Goal: Information Seeking & Learning: Check status

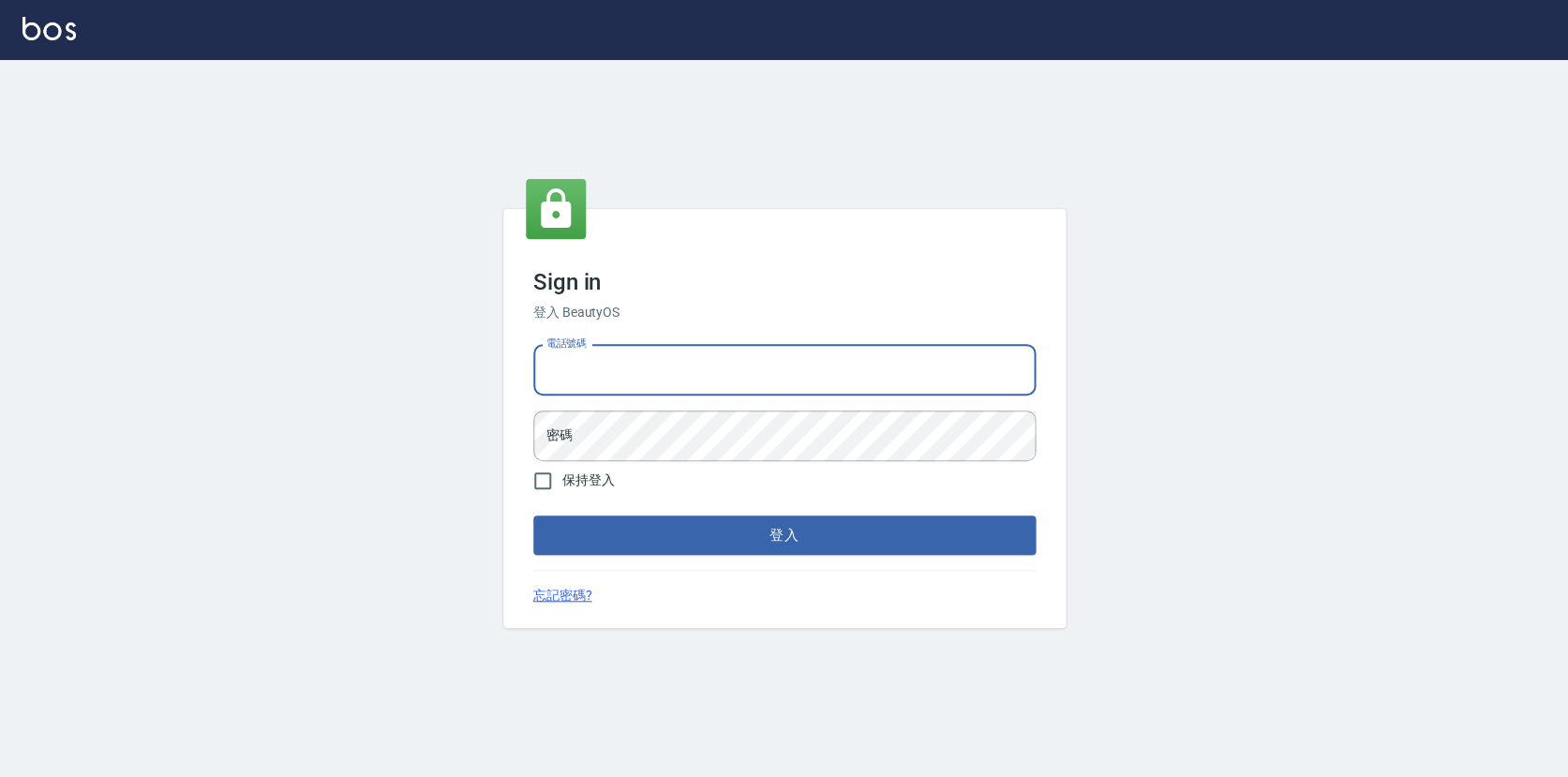
type input "0423178168"
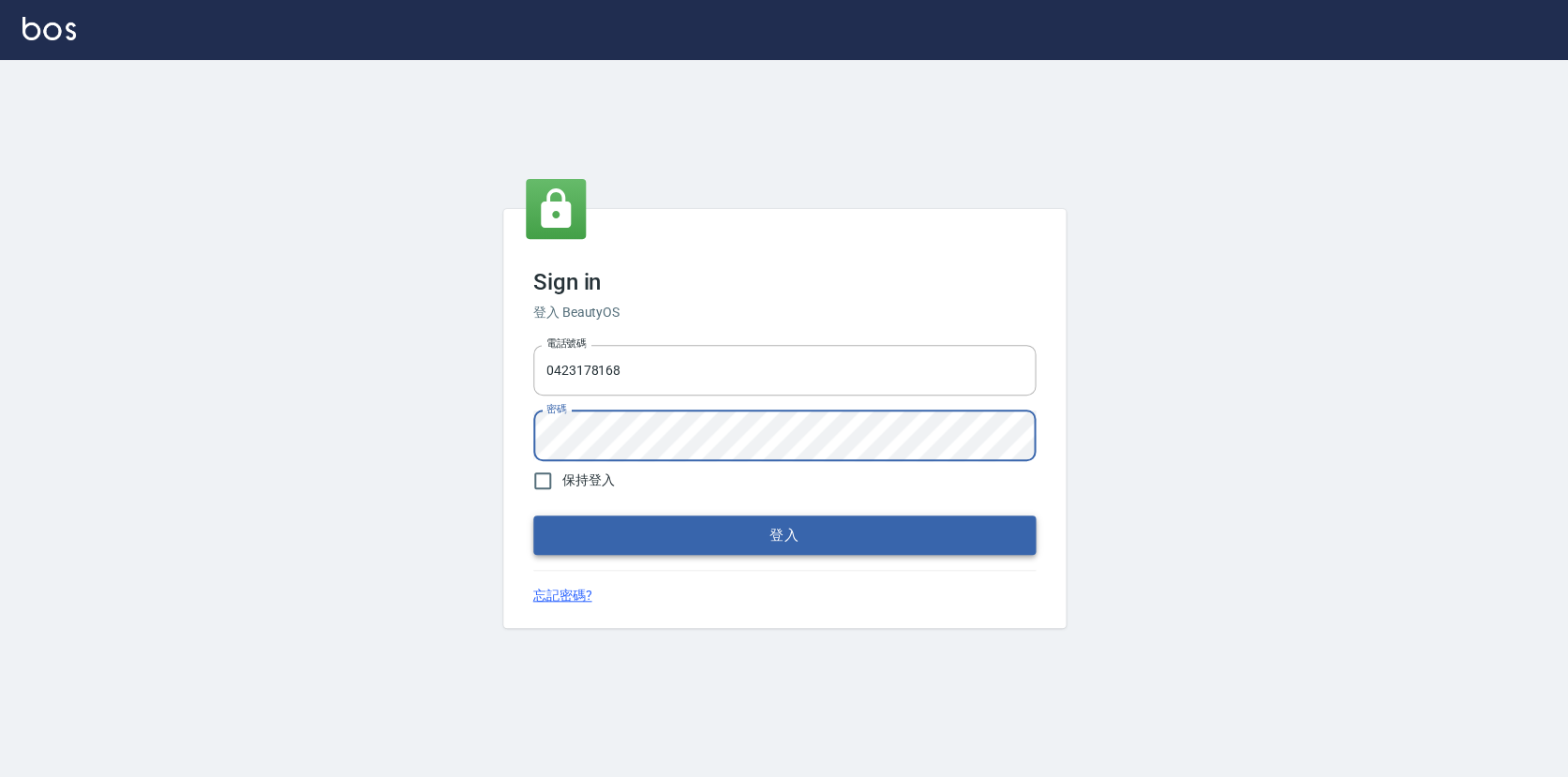
click at [701, 530] on button "登入" at bounding box center [784, 535] width 502 height 40
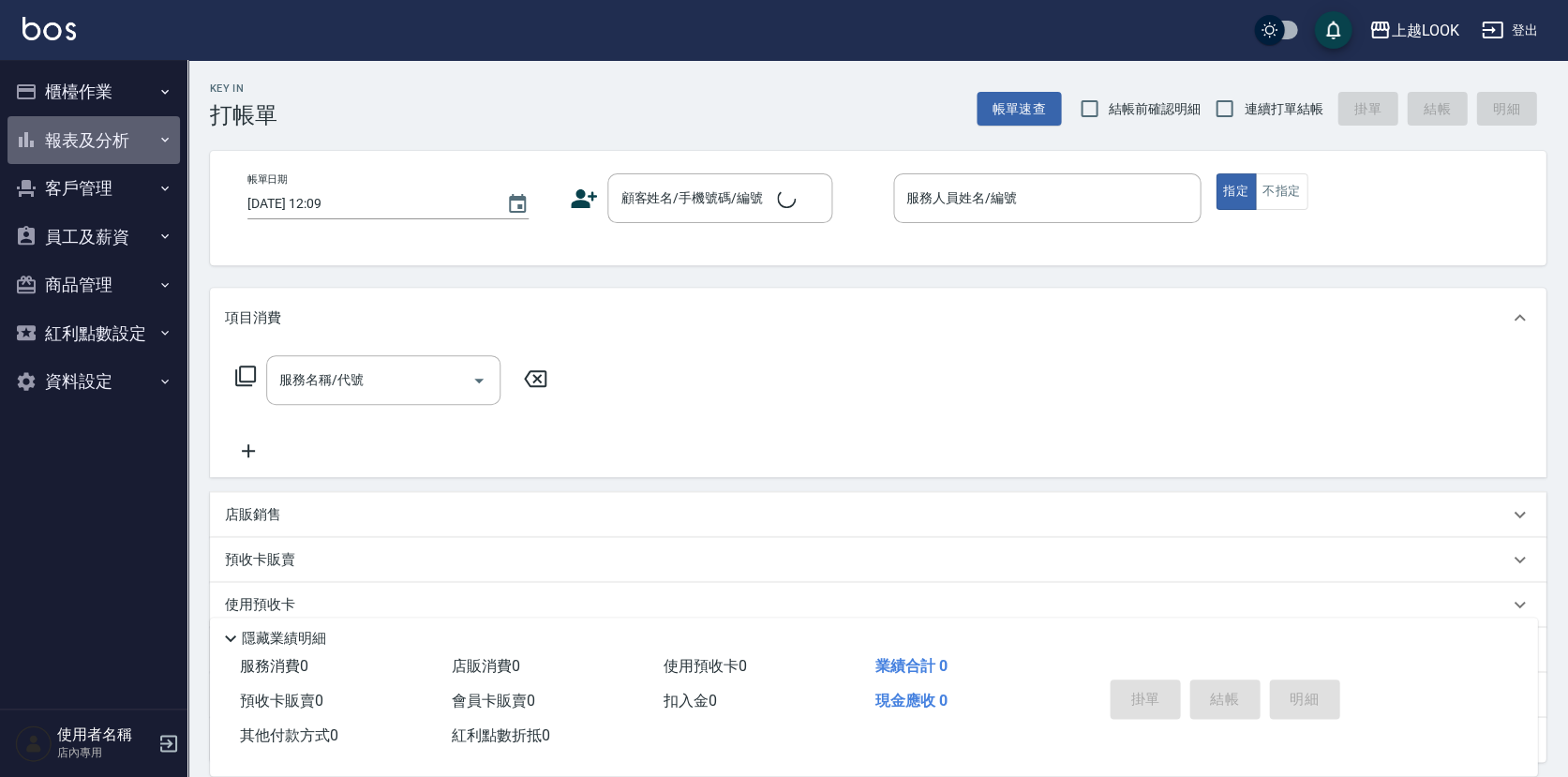
click at [78, 143] on button "報表及分析" at bounding box center [93, 141] width 172 height 49
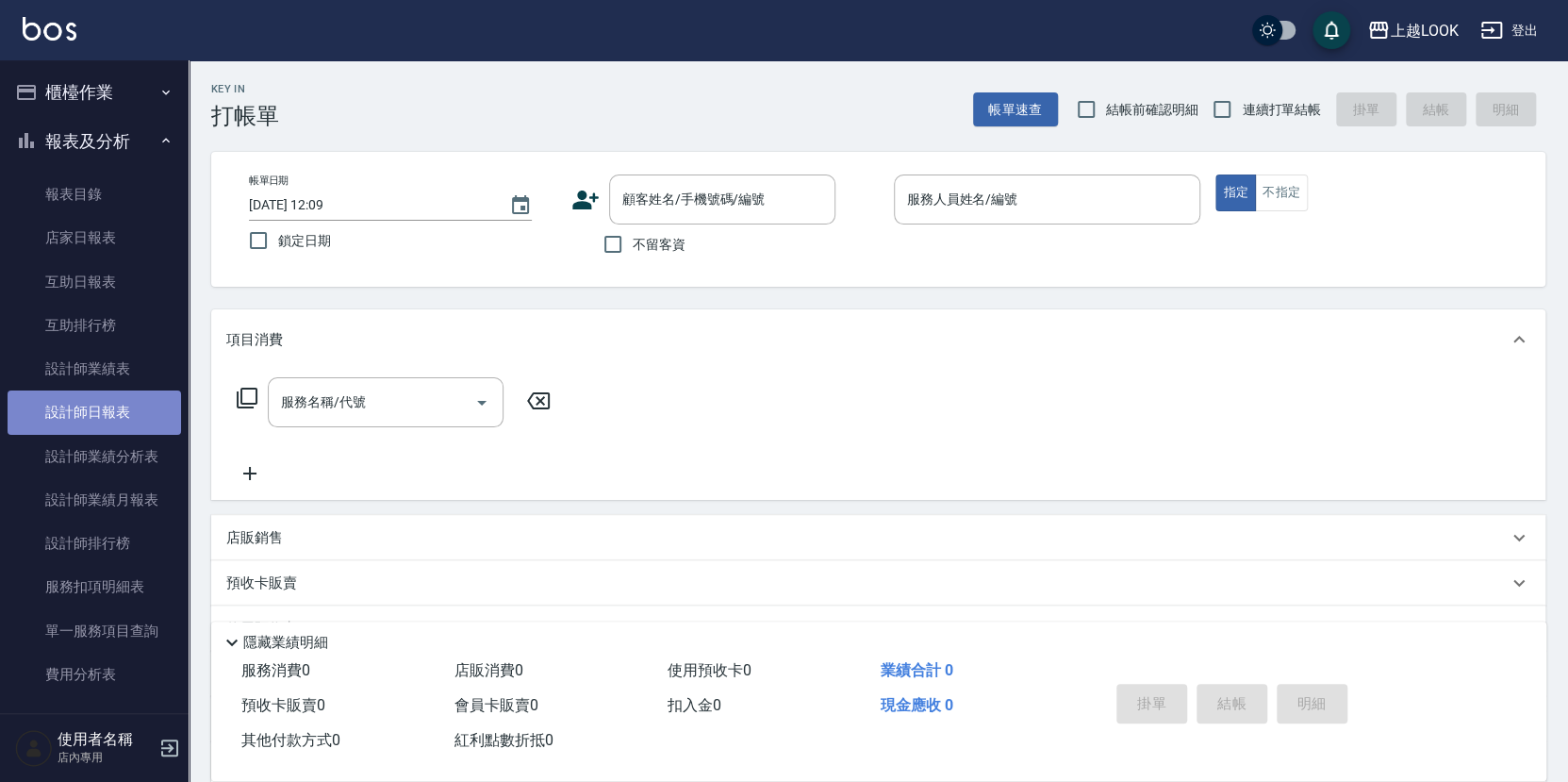
drag, startPoint x: 96, startPoint y: 419, endPoint x: 111, endPoint y: 400, distance: 24.2
click at [96, 418] on link "設計師日報表" at bounding box center [94, 413] width 173 height 44
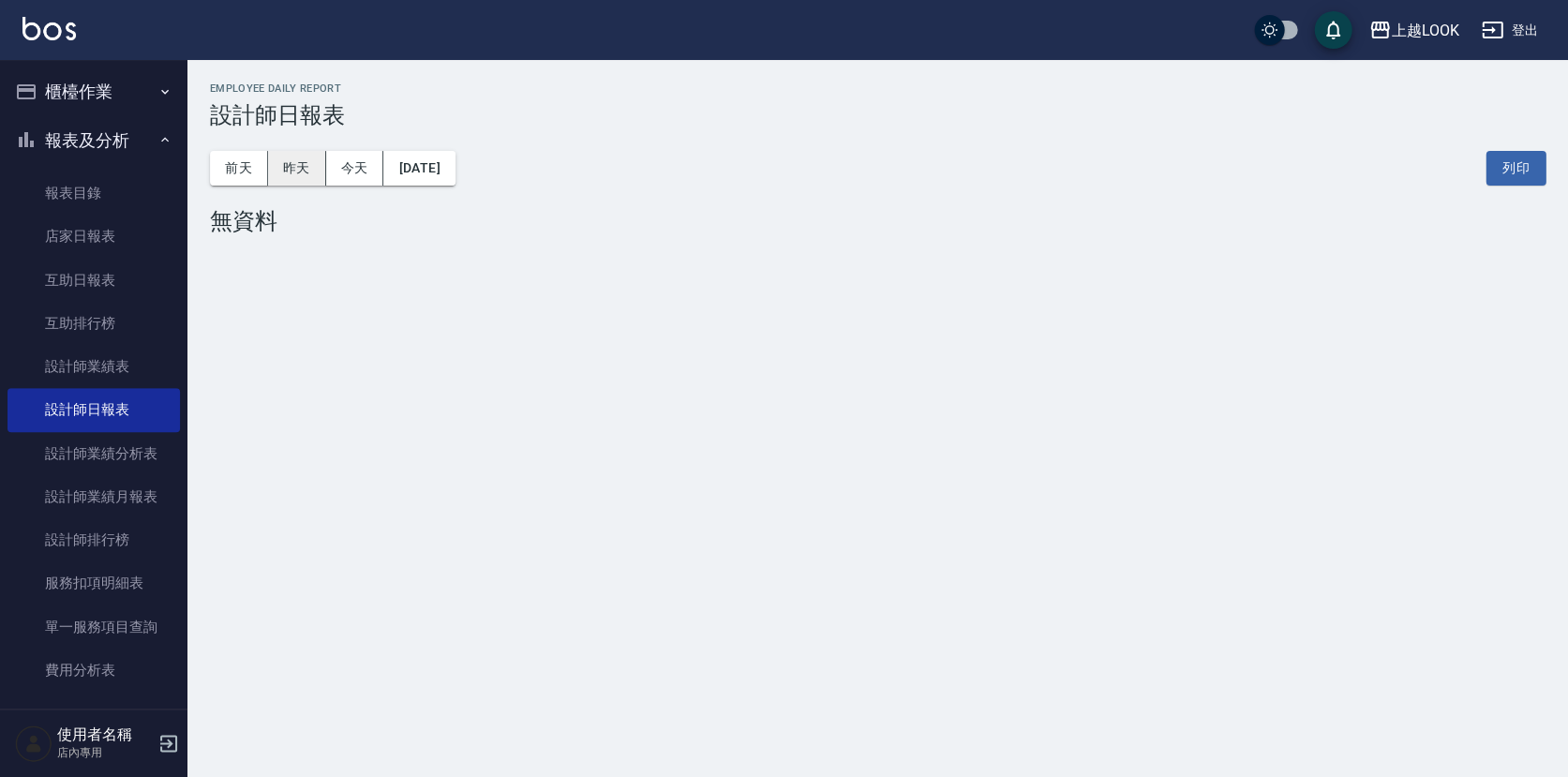
click at [300, 178] on button "昨天" at bounding box center [297, 167] width 58 height 35
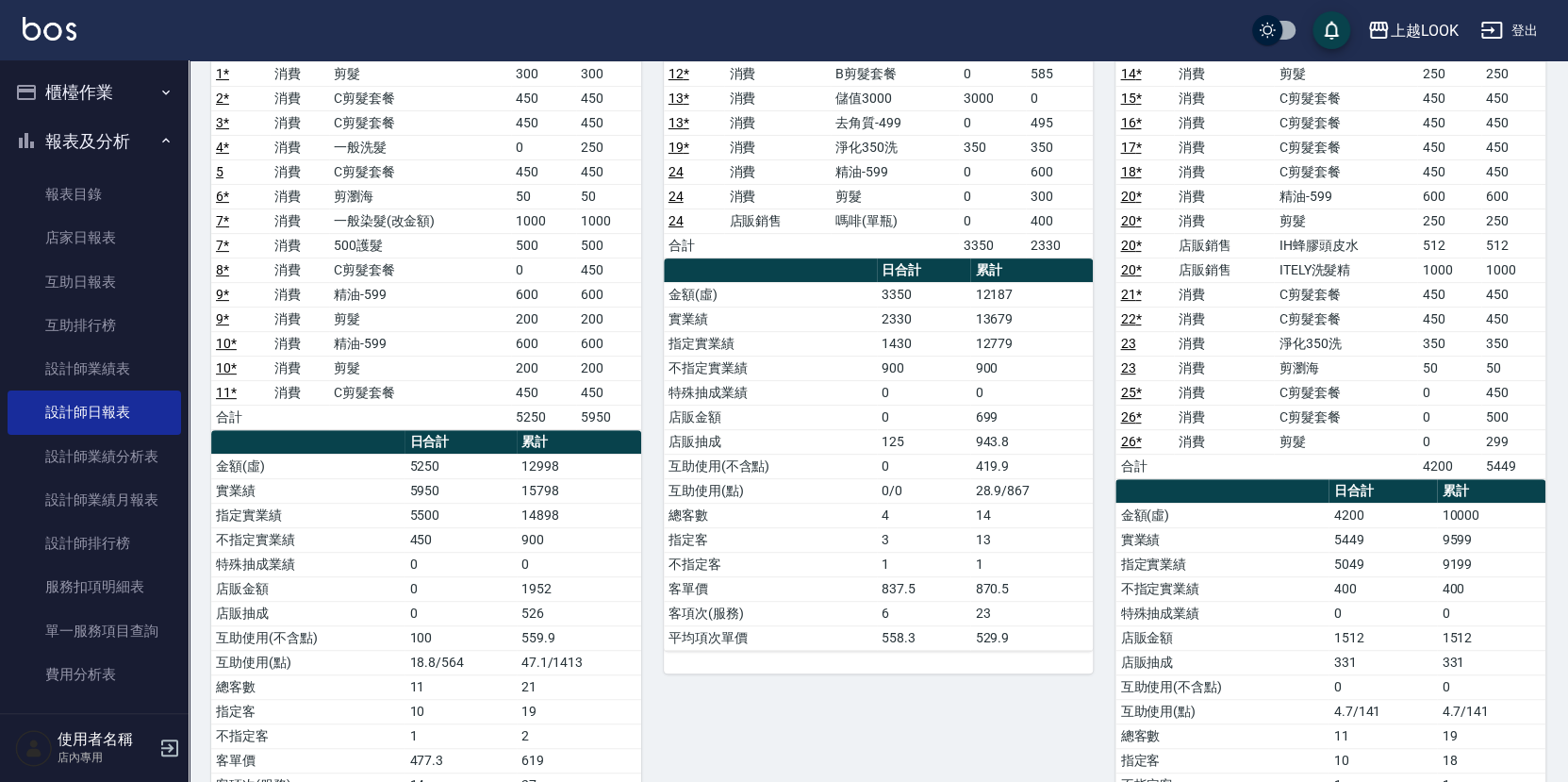
scroll to position [326, 0]
